Goal: Task Accomplishment & Management: Manage account settings

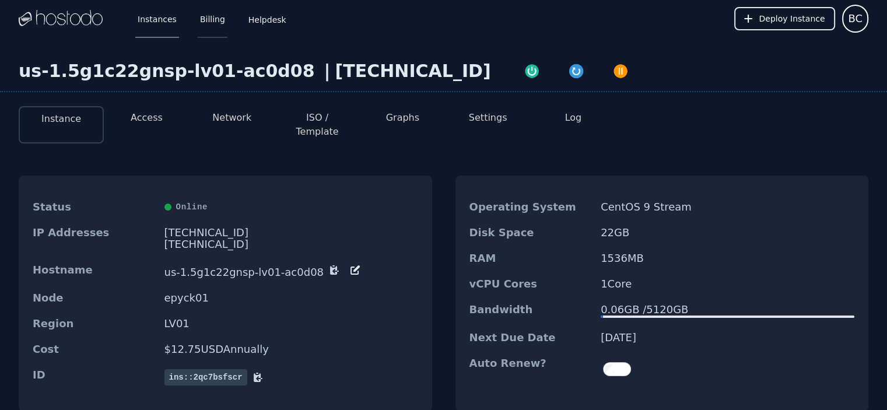
click at [209, 23] on link "Billing" at bounding box center [213, 18] width 30 height 38
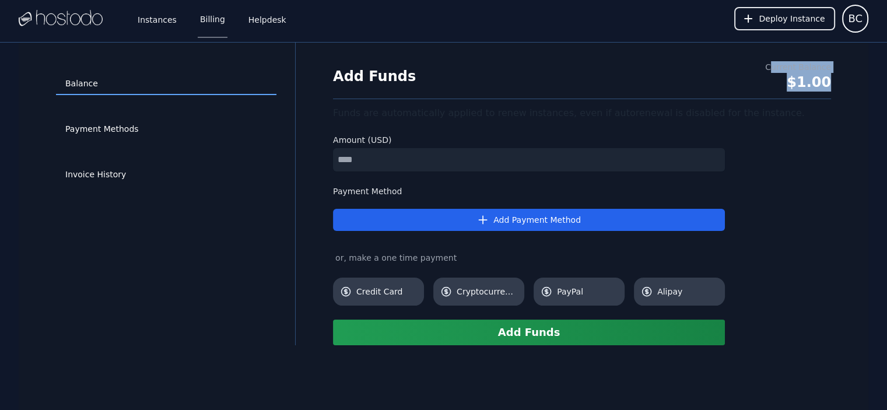
drag, startPoint x: 774, startPoint y: 67, endPoint x: 865, endPoint y: 75, distance: 90.7
click at [865, 75] on div "Balance Payment Methods Invoice History Add Funds Current Balance $1.00 Funds a…" at bounding box center [443, 194] width 849 height 303
click at [804, 92] on div "Add Funds Current Balance $1.00" at bounding box center [582, 80] width 498 height 38
drag, startPoint x: 756, startPoint y: 68, endPoint x: 861, endPoint y: 94, distance: 108.2
click at [861, 94] on div "Balance Payment Methods Invoice History Add Funds Current Balance $1.00 Funds a…" at bounding box center [443, 194] width 849 height 303
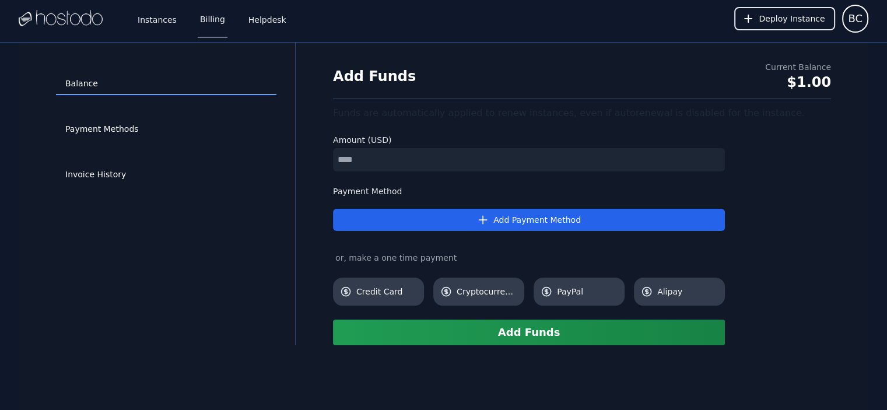
click at [760, 102] on div "Add Funds Current Balance $1.00 Funds are automatically applied to renew instan…" at bounding box center [581, 203] width 535 height 284
click at [163, 164] on link "Invoice History" at bounding box center [166, 175] width 220 height 22
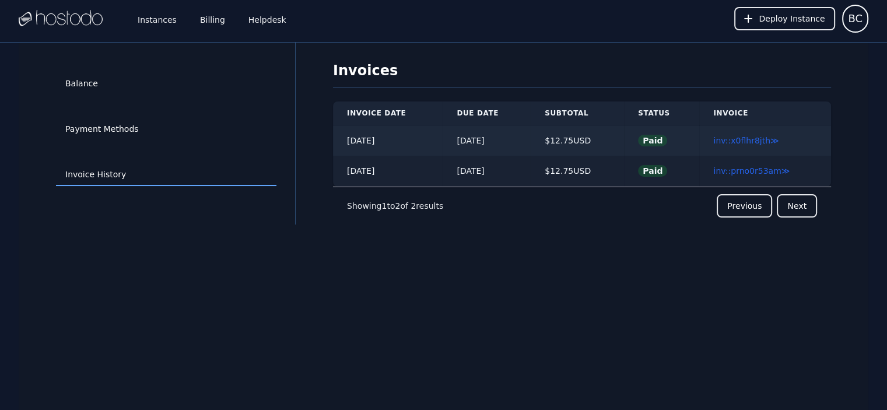
drag, startPoint x: 367, startPoint y: 173, endPoint x: 607, endPoint y: 171, distance: 239.6
click at [607, 171] on tr "2024/06/02 06/02/2024 $ 12.75 USD Paid inv::prno0r53am ≫" at bounding box center [582, 171] width 498 height 31
click at [607, 171] on div "$ 12.75 USD" at bounding box center [577, 171] width 65 height 12
click at [125, 137] on link "Payment Methods" at bounding box center [166, 129] width 220 height 22
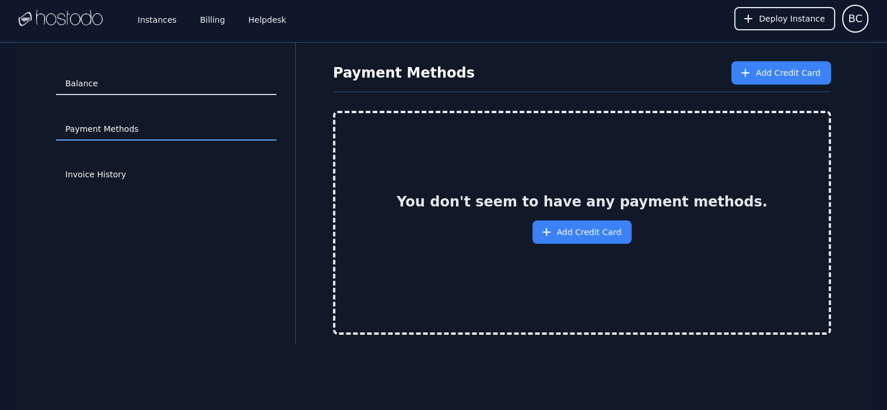
click at [102, 83] on link "Balance" at bounding box center [166, 84] width 220 height 22
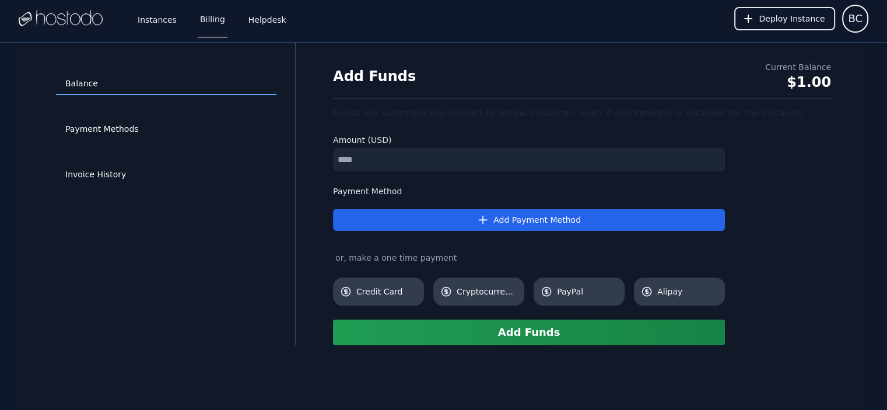
click at [410, 156] on input "number" at bounding box center [529, 159] width 392 height 23
drag, startPoint x: 785, startPoint y: 79, endPoint x: 840, endPoint y: 87, distance: 54.9
click at [840, 87] on div "Add Funds Current Balance $1.00 Funds are automatically applied to renew instan…" at bounding box center [581, 203] width 535 height 284
click at [715, 107] on div "Funds are automatically applied to renew instances, even if autorenewal is disa…" at bounding box center [582, 113] width 498 height 14
click at [119, 81] on link "Balance" at bounding box center [166, 84] width 220 height 22
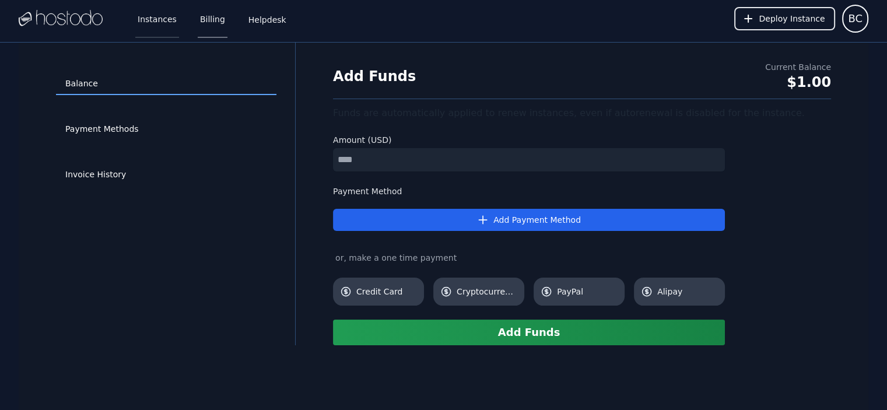
click at [156, 30] on link "Instances" at bounding box center [157, 18] width 44 height 38
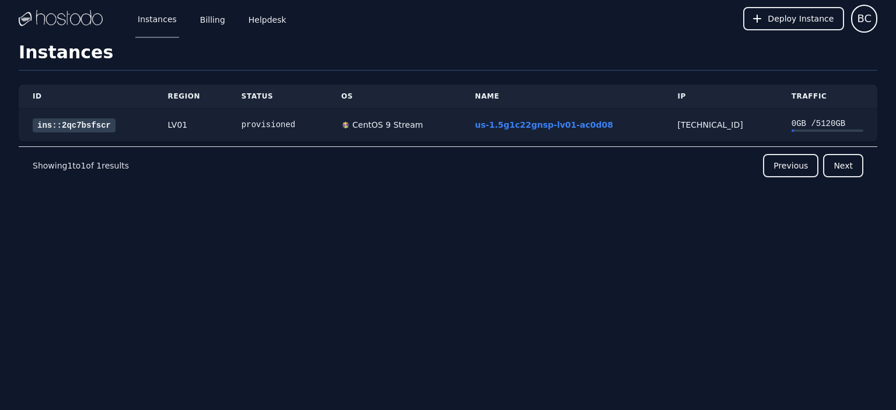
click at [255, 124] on div "provisioned" at bounding box center [277, 125] width 72 height 12
click at [80, 125] on link "ins::2qc7bsfscr" at bounding box center [74, 125] width 83 height 14
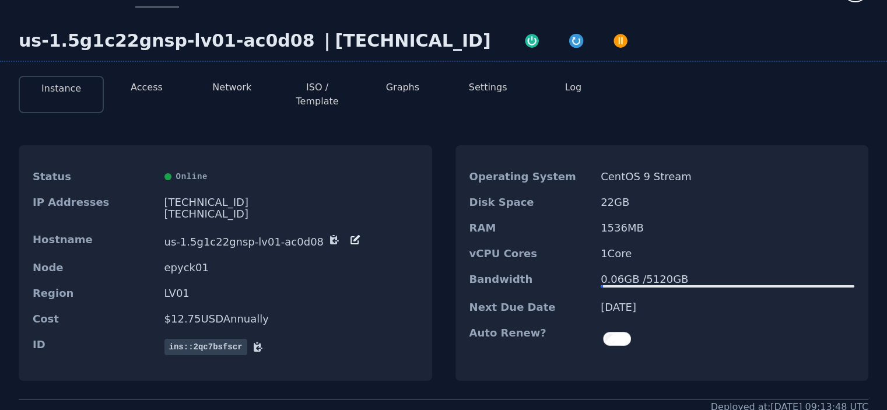
scroll to position [58, 0]
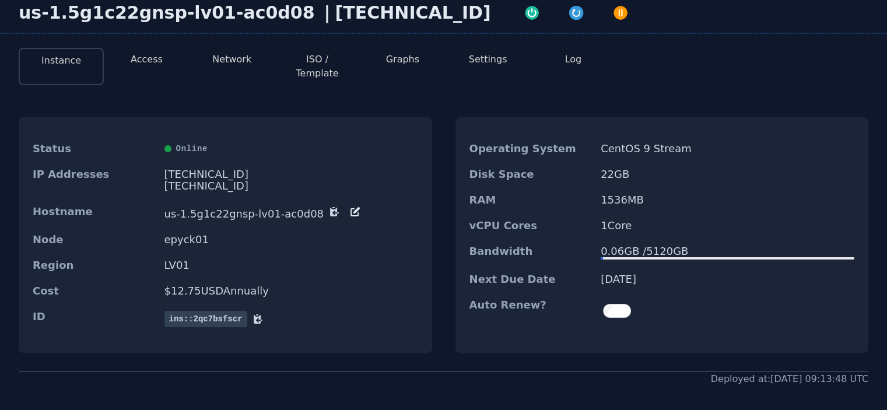
click at [215, 238] on div "Node epyck01" at bounding box center [225, 240] width 413 height 26
click at [224, 54] on button "Network" at bounding box center [231, 59] width 39 height 14
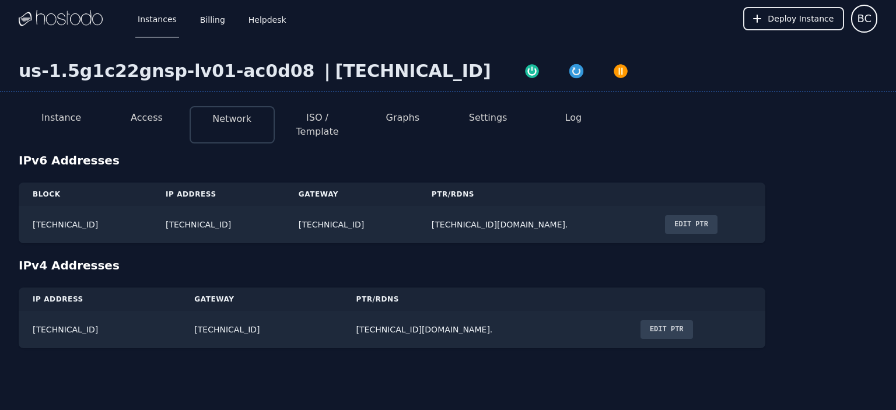
click at [148, 116] on button "Access" at bounding box center [147, 118] width 32 height 14
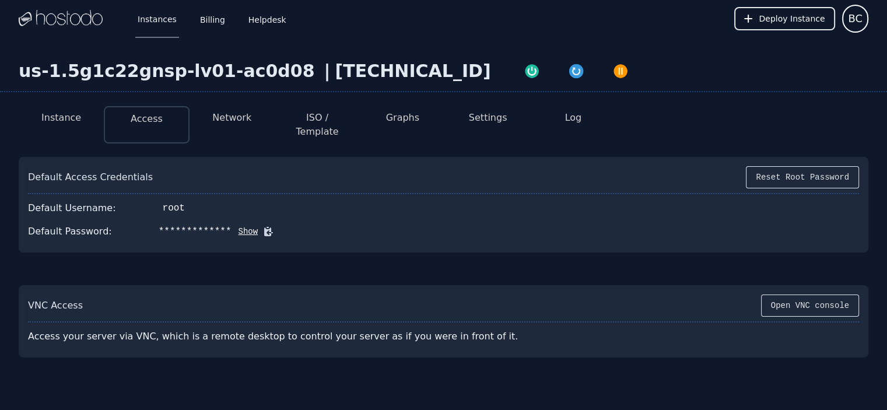
click at [238, 114] on button "Network" at bounding box center [231, 118] width 39 height 14
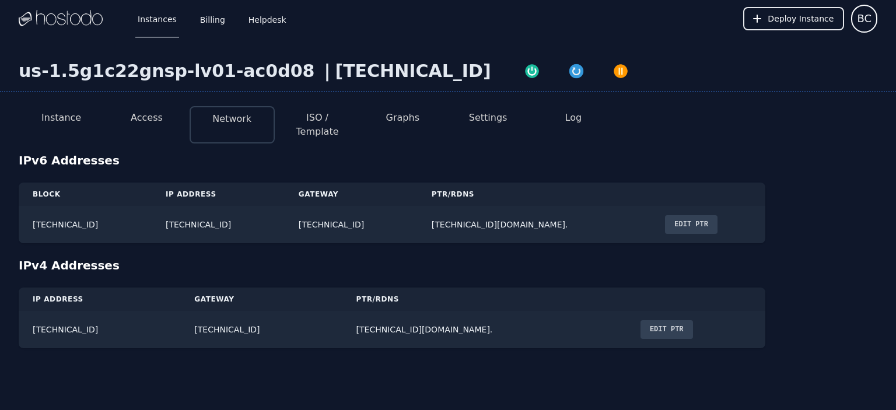
click at [330, 118] on button "ISO / Template" at bounding box center [317, 125] width 66 height 28
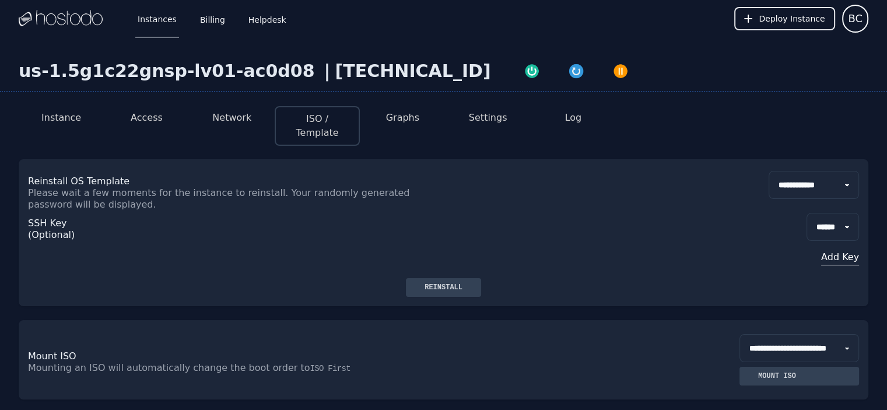
click at [404, 121] on button "Graphs" at bounding box center [402, 118] width 33 height 14
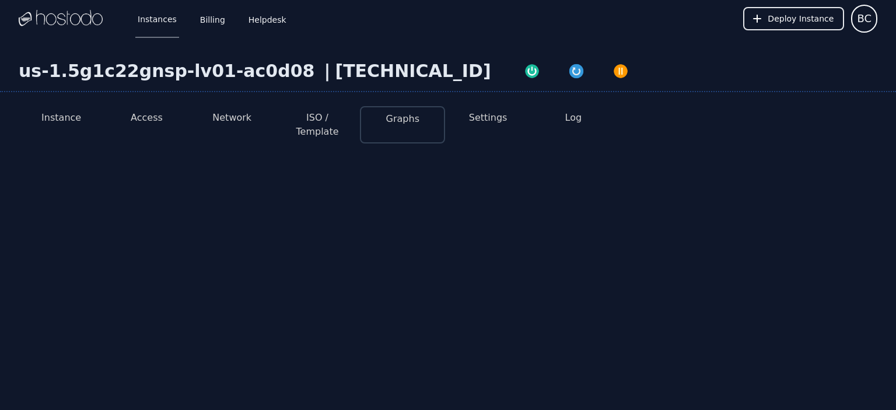
select select "***"
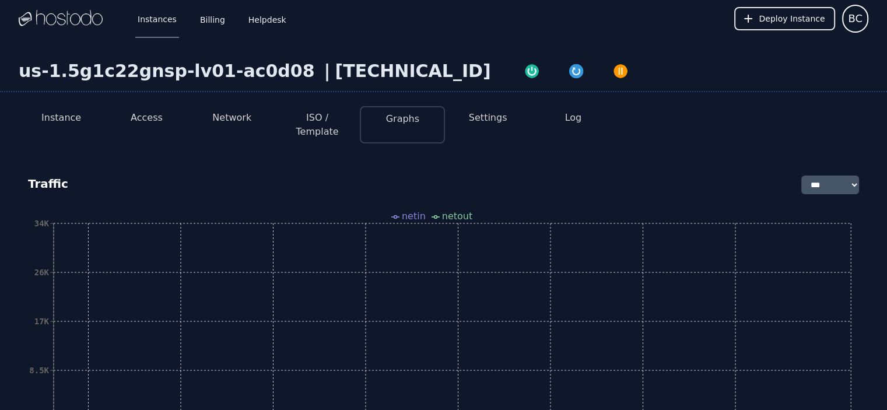
click at [501, 120] on button "Settings" at bounding box center [488, 118] width 38 height 14
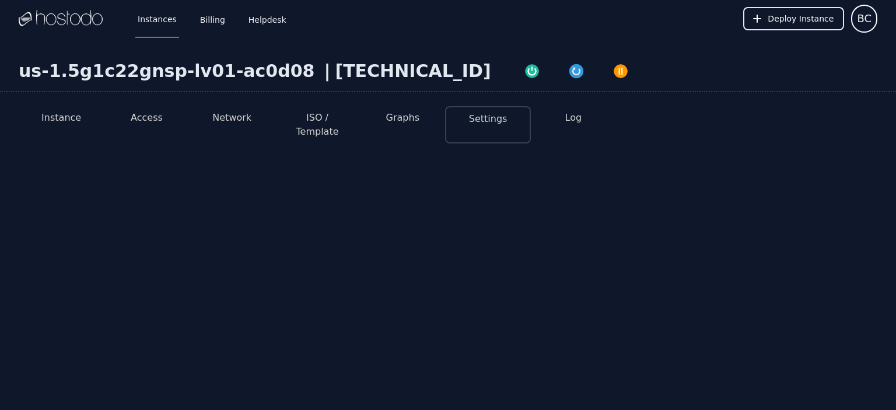
select select "***"
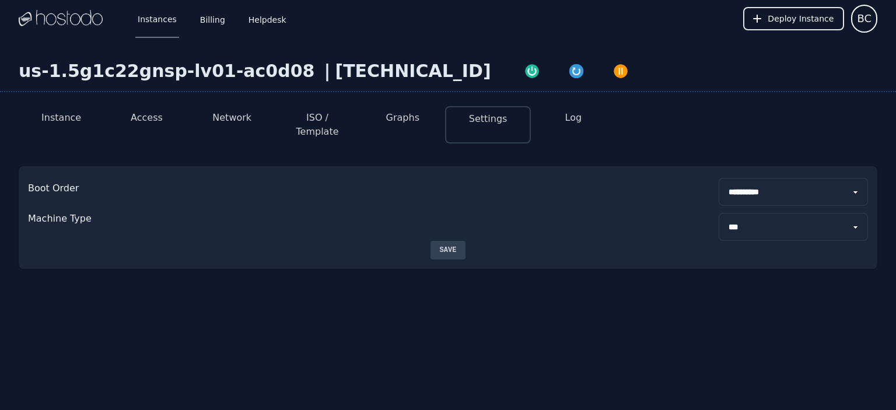
click at [403, 119] on button "Graphs" at bounding box center [402, 118] width 33 height 14
select select "***"
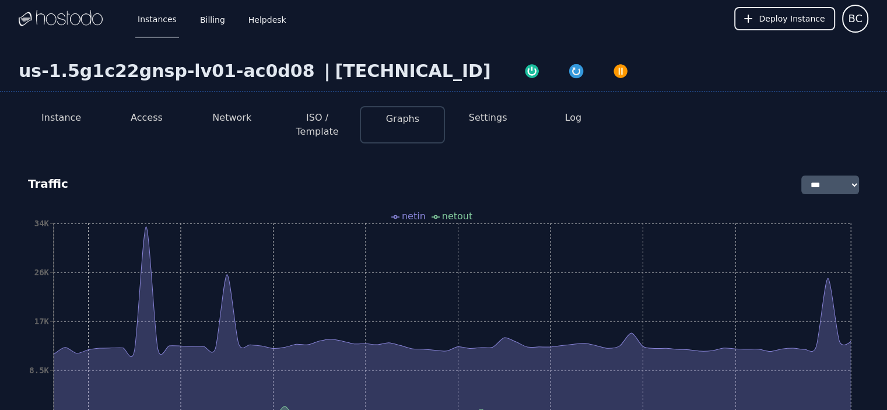
click at [62, 118] on button "Instance" at bounding box center [61, 118] width 40 height 14
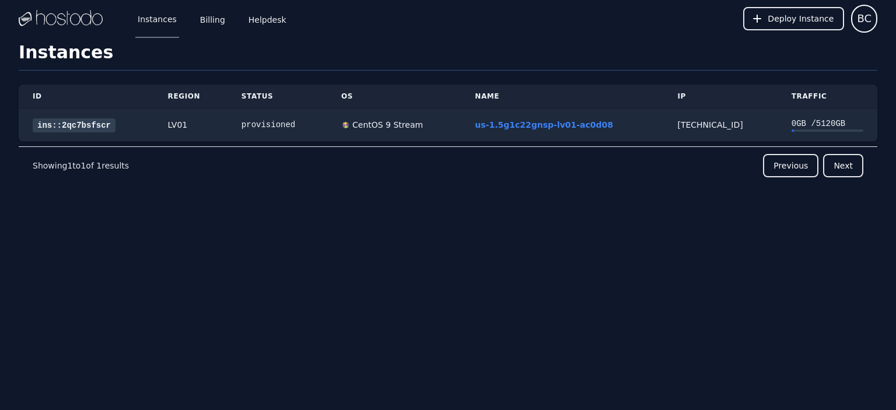
click at [65, 27] on img at bounding box center [61, 18] width 84 height 17
click at [537, 121] on link "us-1.5g1c22gnsp-lv01-ac0d08" at bounding box center [544, 124] width 138 height 9
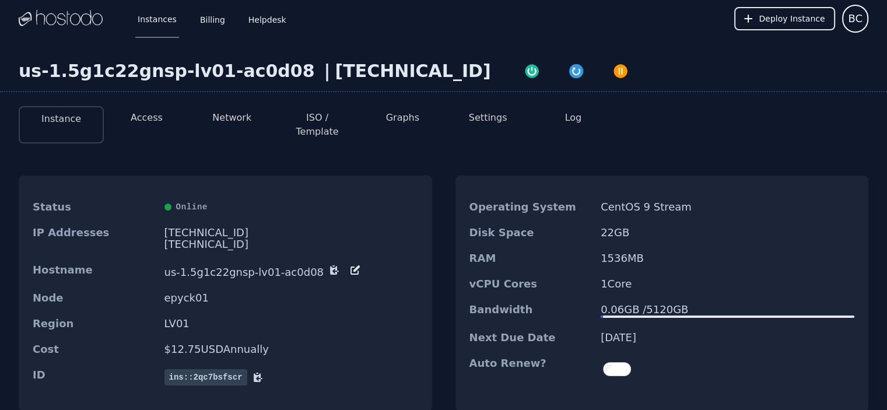
click at [238, 264] on dd "us-1.5g1c22gnsp-lv01-ac0d08" at bounding box center [291, 271] width 254 height 14
copy div "[TECHNICAL_ID]"
click at [297, 181] on div "Status Online IP Addresses 158.51.126.63 2604:5040:11:b2:b88:2952:157b:54e2/64 …" at bounding box center [225, 293] width 413 height 236
copy div "158.51.126.63"
click at [159, 20] on link "Instances" at bounding box center [157, 18] width 44 height 38
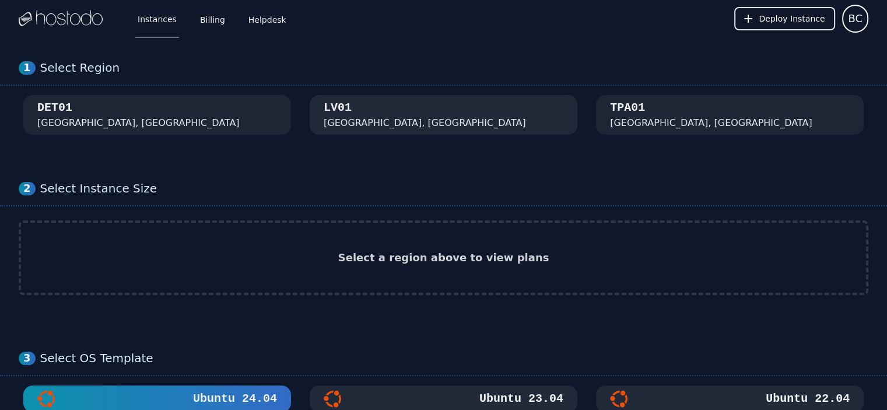
click at [406, 114] on div "[GEOGRAPHIC_DATA], [GEOGRAPHIC_DATA]" at bounding box center [444, 115] width 240 height 30
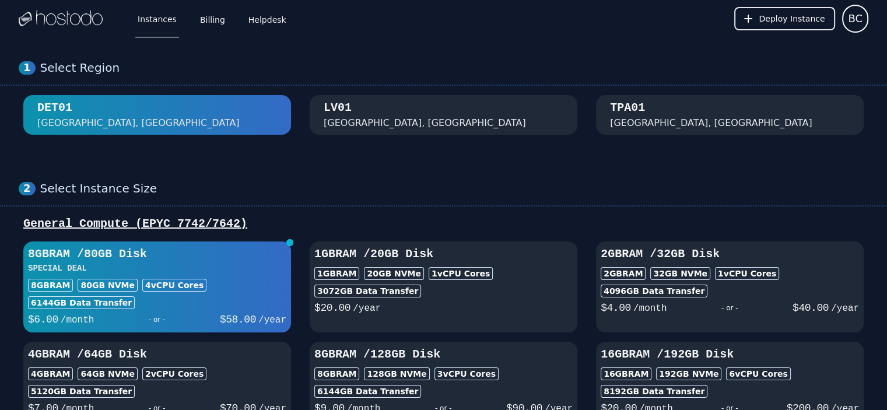
click at [381, 100] on div "[GEOGRAPHIC_DATA], [GEOGRAPHIC_DATA]" at bounding box center [444, 115] width 240 height 30
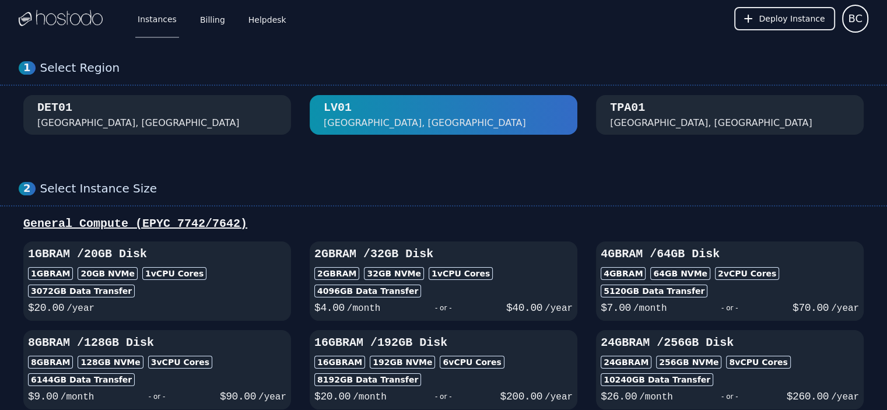
click at [229, 113] on div "DET01 [GEOGRAPHIC_DATA], [GEOGRAPHIC_DATA]" at bounding box center [157, 115] width 240 height 30
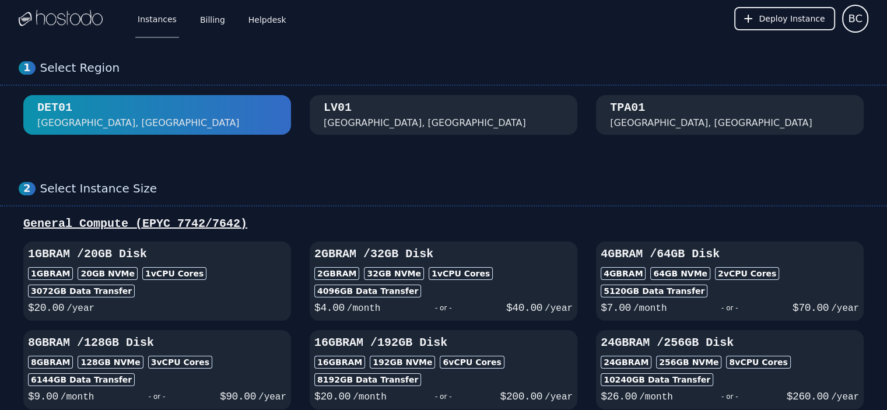
click at [384, 132] on button "[GEOGRAPHIC_DATA], [GEOGRAPHIC_DATA]" at bounding box center [444, 115] width 268 height 40
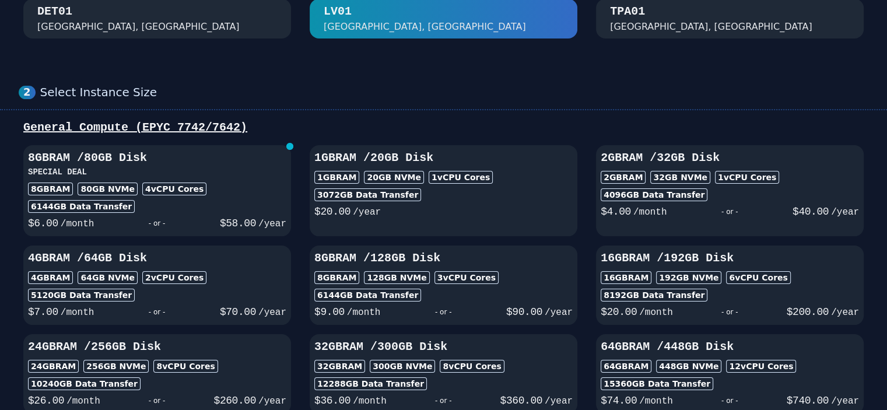
scroll to position [91, 0]
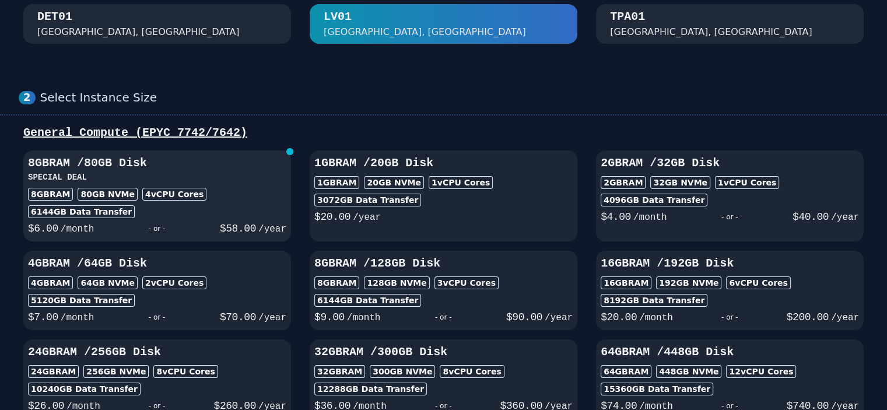
click at [264, 186] on div "8GB RAM / 80 GB Disk SPECIAL DEAL 8GB RAM 80 GB NVMe 4 vCPU Cores 6144 GB Data …" at bounding box center [157, 196] width 268 height 82
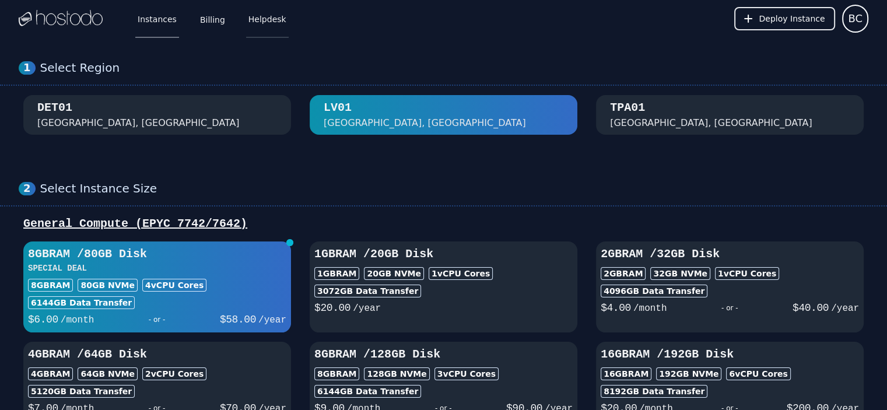
click at [263, 13] on link "Helpdesk" at bounding box center [267, 18] width 43 height 38
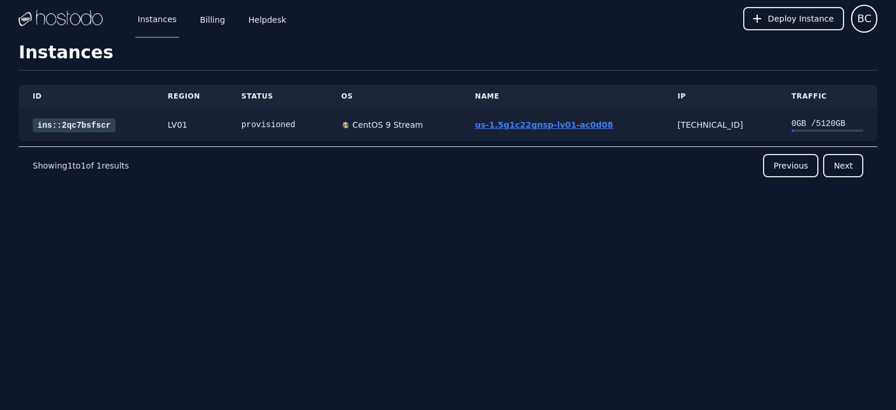
click at [543, 128] on link "us-1.5g1c22gnsp-lv01-ac0d08" at bounding box center [544, 124] width 138 height 9
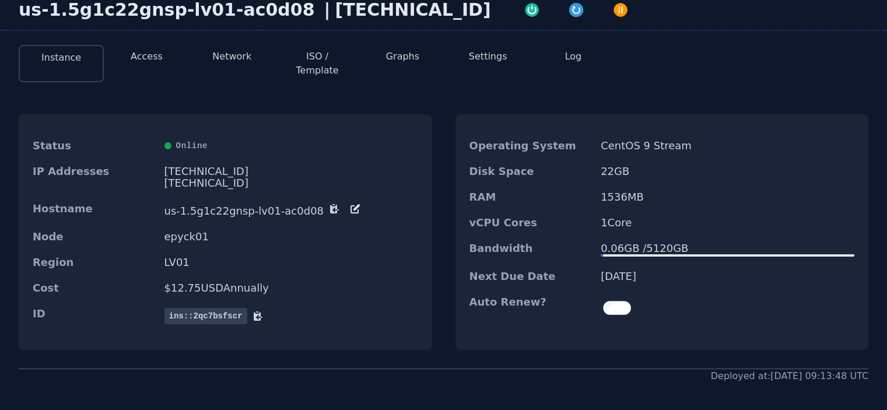
scroll to position [79, 0]
